Goal: Task Accomplishment & Management: Use online tool/utility

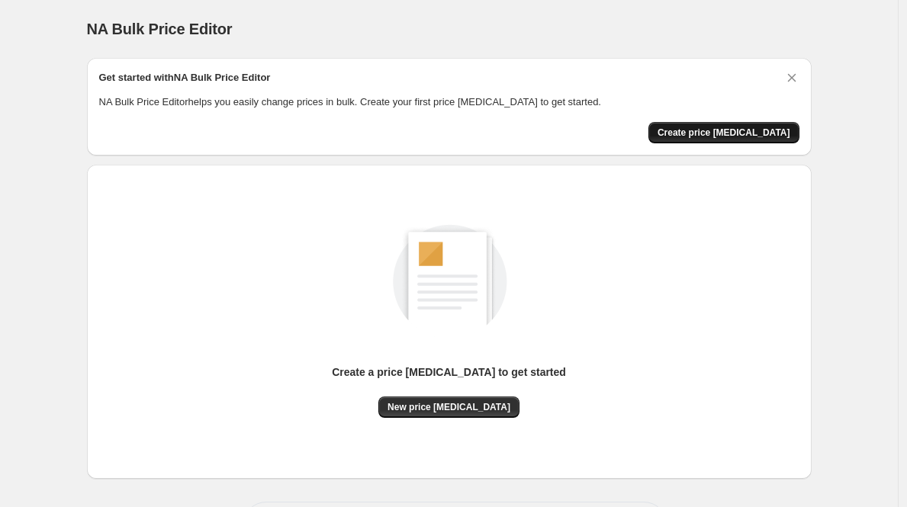
click at [729, 135] on span "Create price change job" at bounding box center [724, 133] width 133 height 12
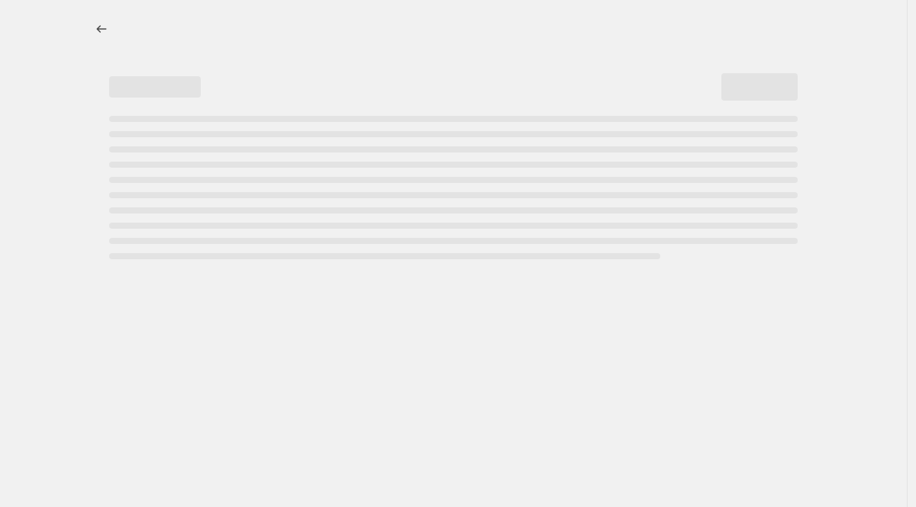
select select "percentage"
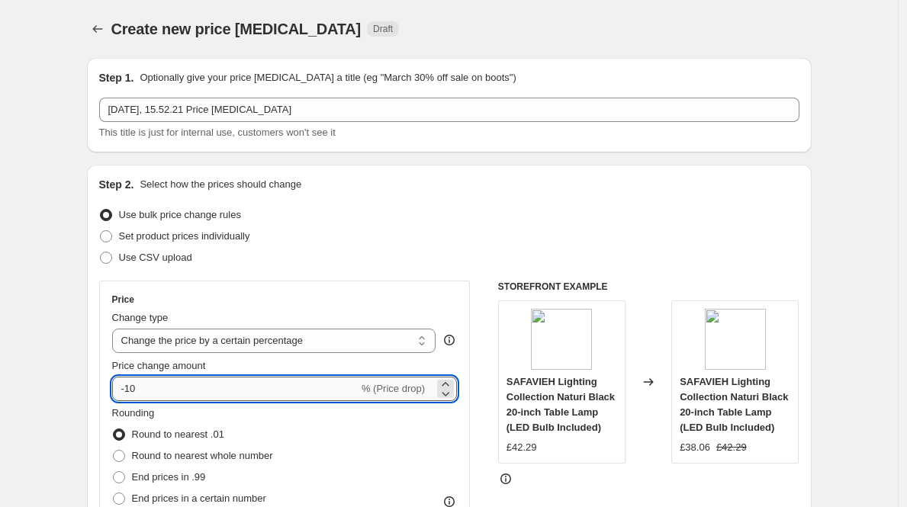
click at [211, 389] on input "-10" at bounding box center [235, 389] width 246 height 24
type input "-1"
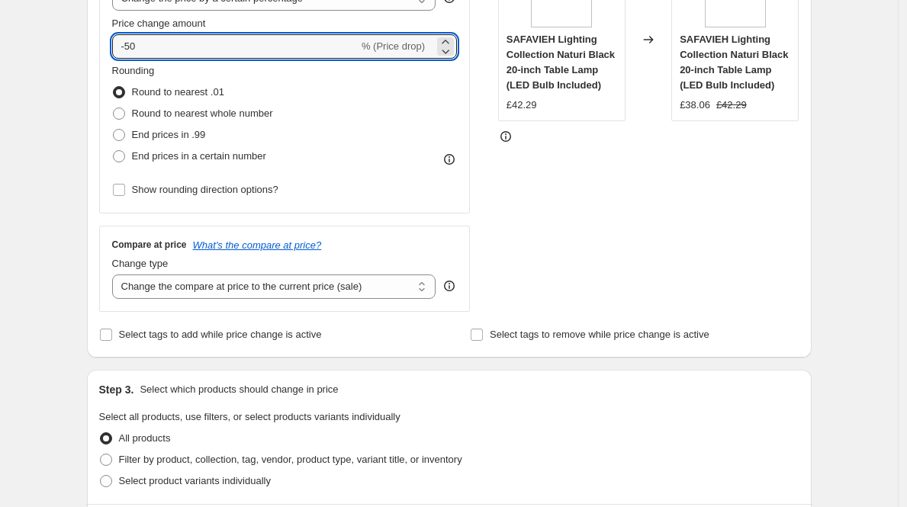
scroll to position [280, 0]
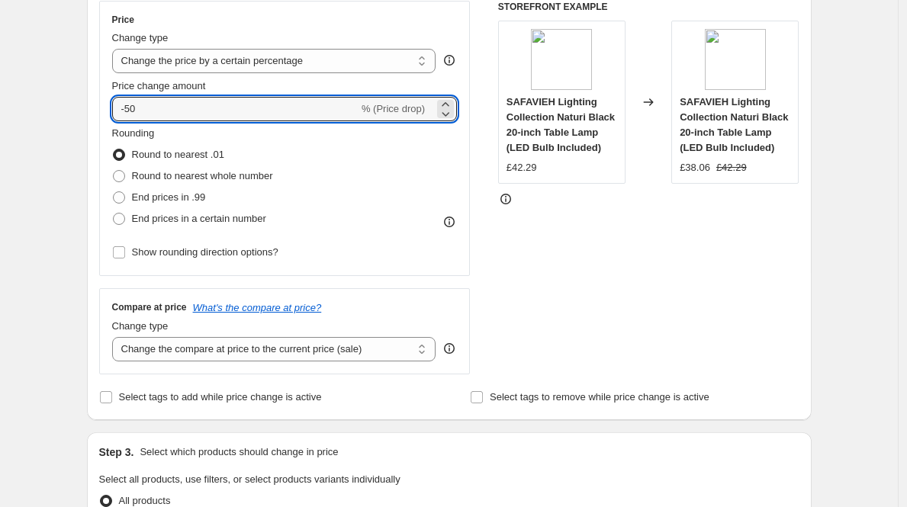
type input "-5"
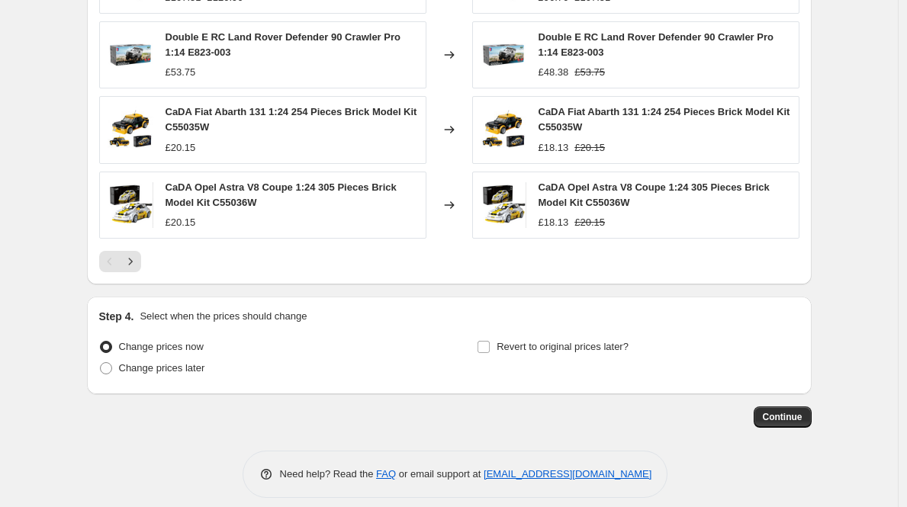
scroll to position [1042, 0]
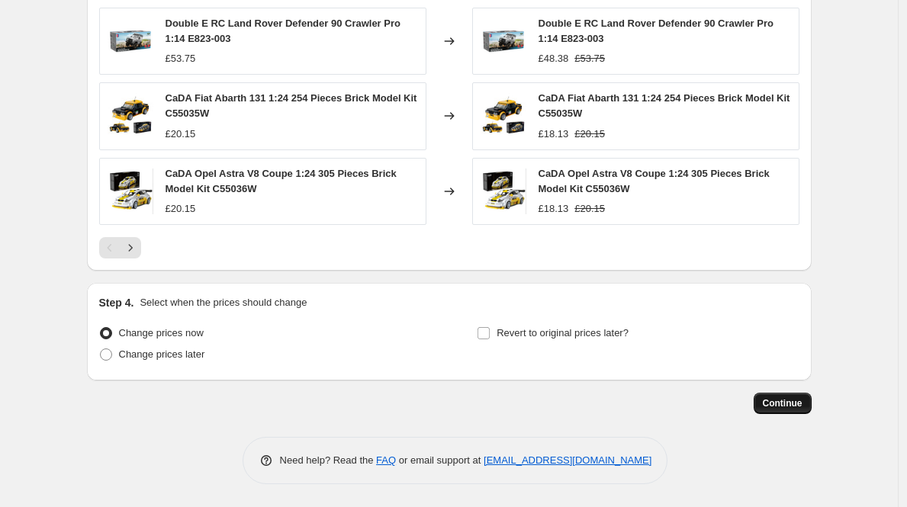
type input "-40"
click at [793, 394] on button "Continue" at bounding box center [783, 403] width 58 height 21
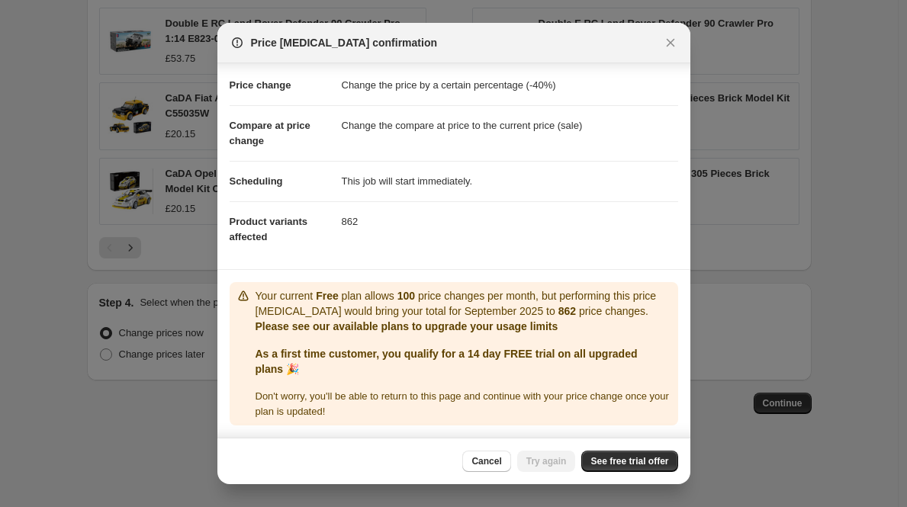
scroll to position [38, 0]
click at [634, 456] on span "See free trial offer" at bounding box center [629, 461] width 78 height 12
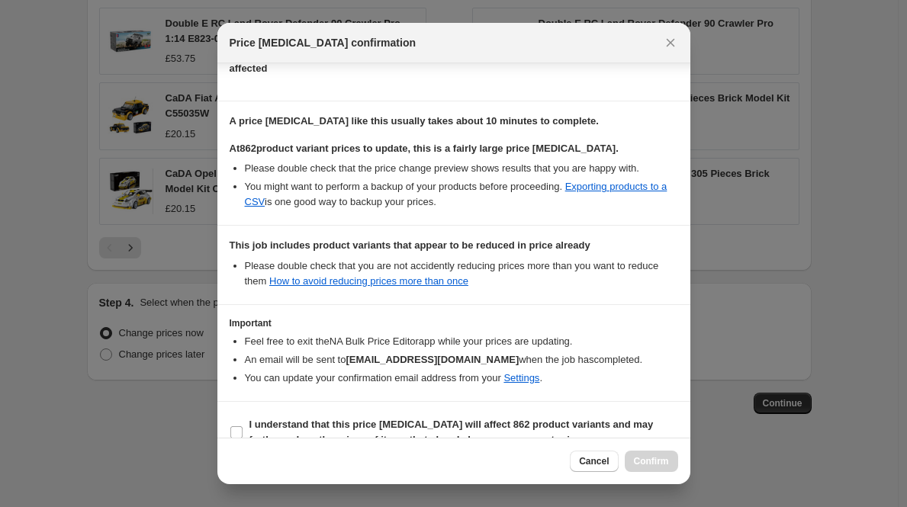
scroll to position [219, 0]
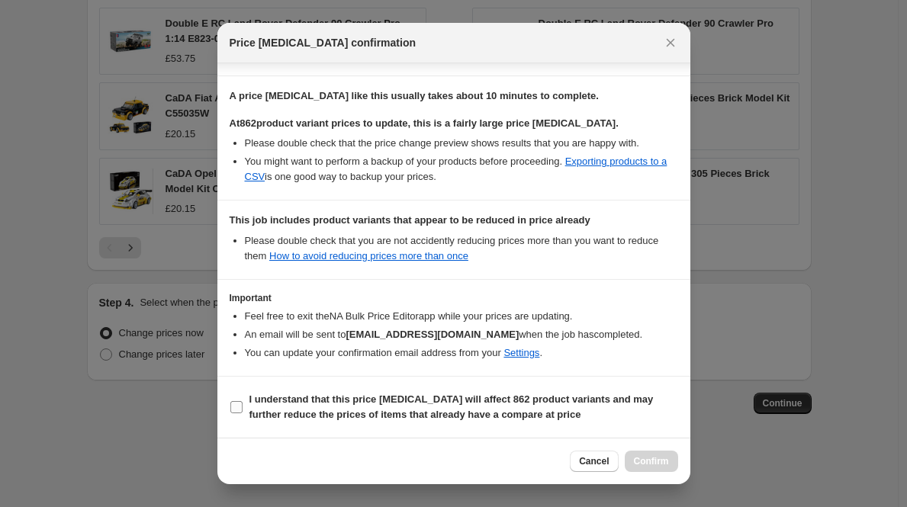
click at [594, 402] on b "I understand that this price change job will affect 862 product variants and ma…" at bounding box center [451, 407] width 404 height 27
click at [243, 402] on input "I understand that this price change job will affect 862 product variants and ma…" at bounding box center [236, 407] width 12 height 12
checkbox input "true"
click at [652, 465] on span "Confirm" at bounding box center [651, 461] width 35 height 12
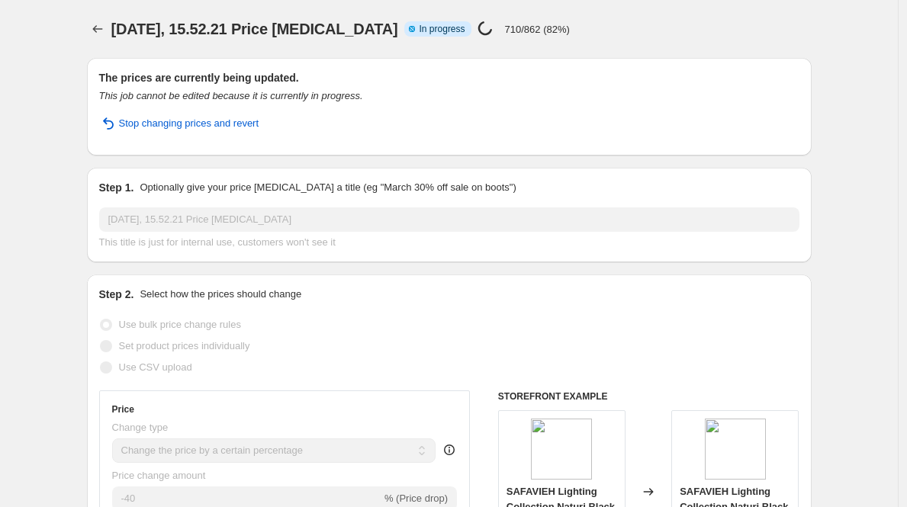
click at [765, 36] on div "6. sep. 2025, 15.52.21 Price change job Info Partially complete In progress Pri…" at bounding box center [449, 28] width 725 height 21
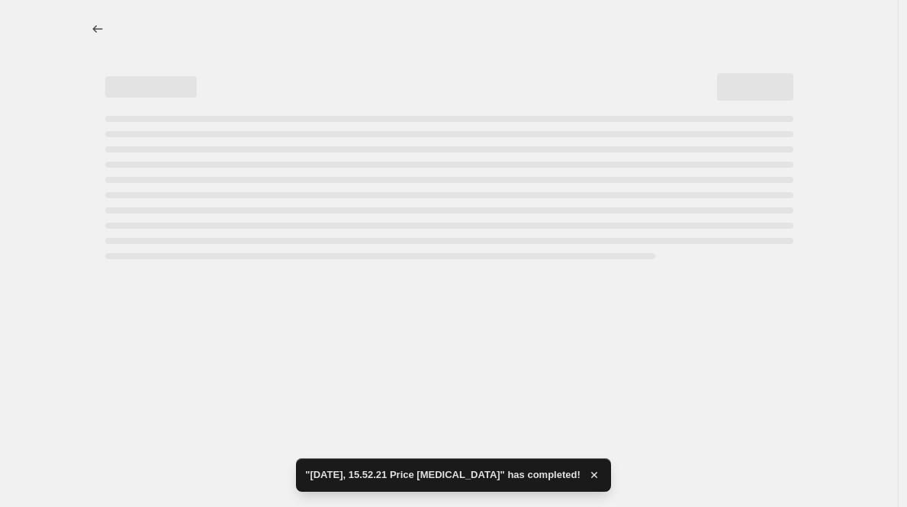
select select "percentage"
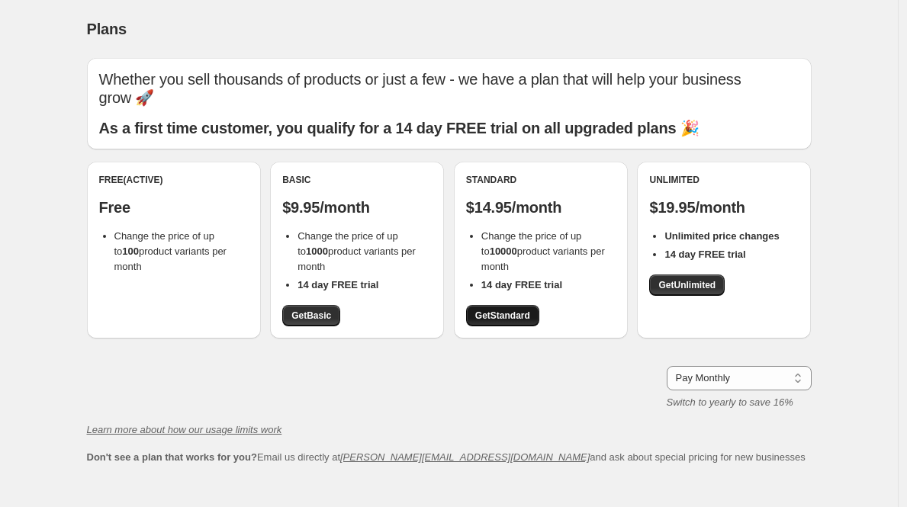
click at [483, 310] on span "Get Standard" at bounding box center [502, 316] width 55 height 12
